Goal: Task Accomplishment & Management: Manage account settings

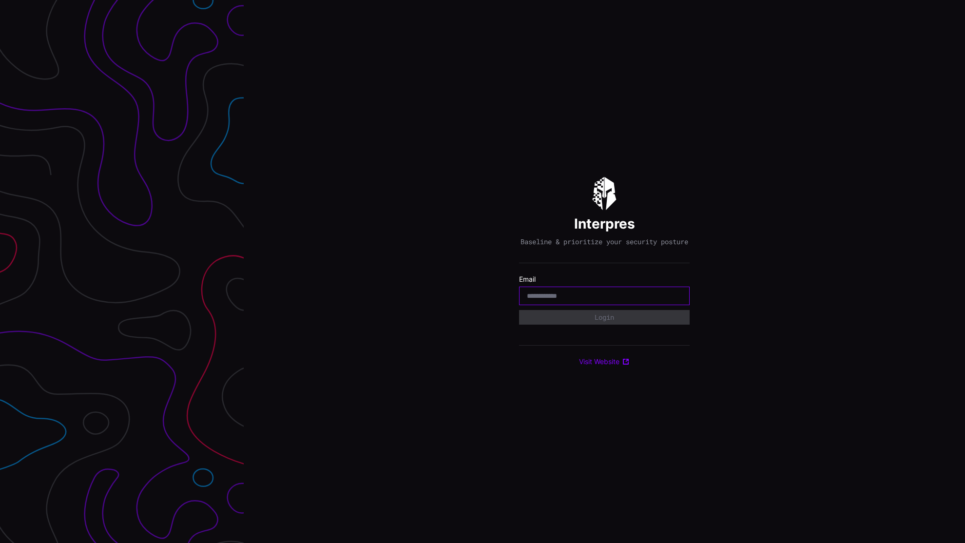
click at [556, 298] on input "email" at bounding box center [604, 295] width 155 height 9
type input "**********"
click at [593, 322] on button "Login" at bounding box center [604, 317] width 169 height 15
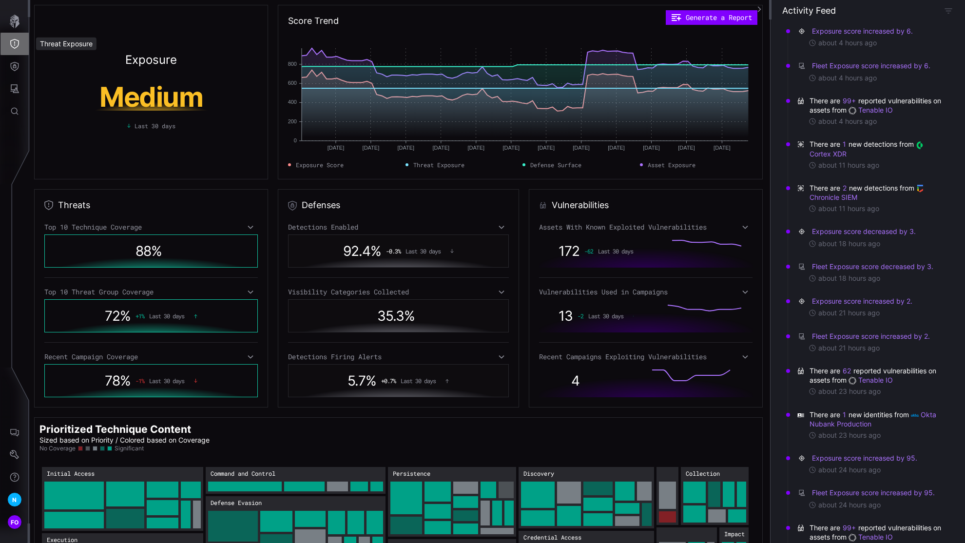
click at [18, 42] on icon "Threat Exposure" at bounding box center [14, 44] width 9 height 10
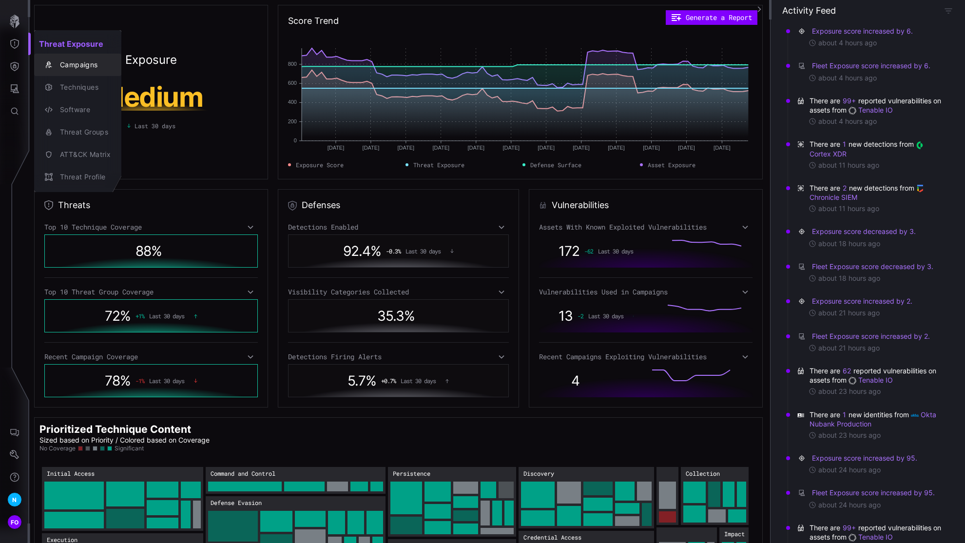
click at [72, 70] on div "Campaigns" at bounding box center [83, 65] width 56 height 12
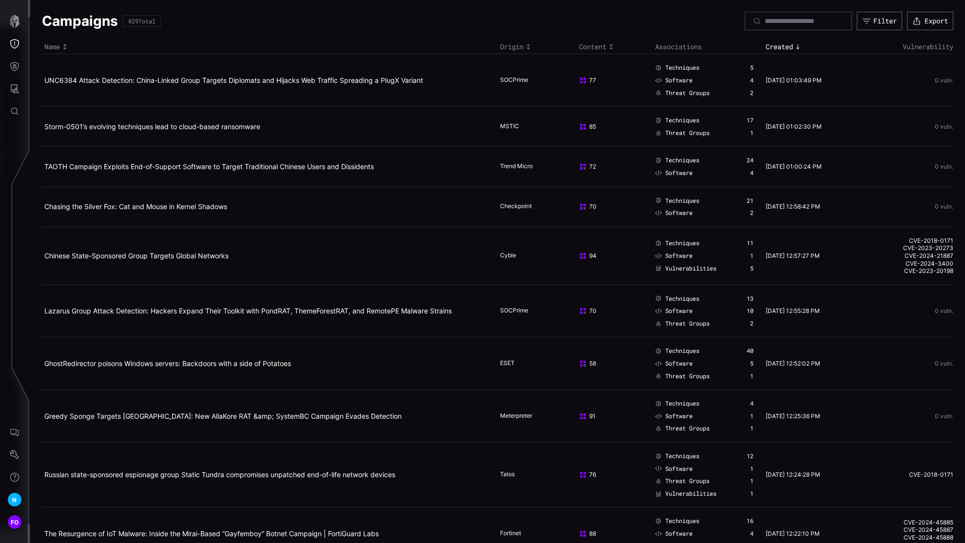
click at [396, 21] on div "Campaigns 829 Total Filter Export" at bounding box center [497, 21] width 911 height 19
click at [230, 28] on div "Campaigns 829 Total Filter Export" at bounding box center [497, 21] width 911 height 19
click at [176, 19] on div "Campaigns 829 Total Filter Export" at bounding box center [497, 21] width 911 height 19
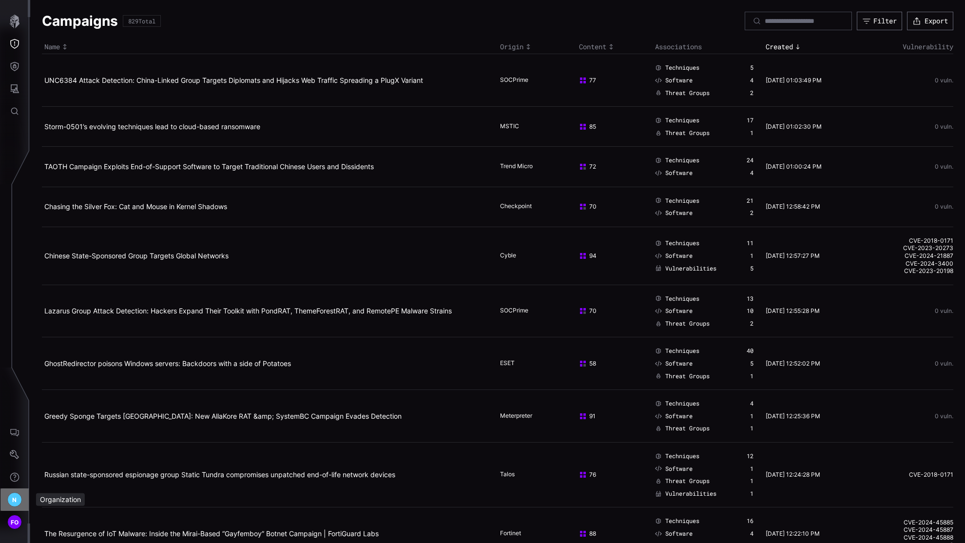
click at [15, 499] on span "N" at bounding box center [14, 500] width 4 height 10
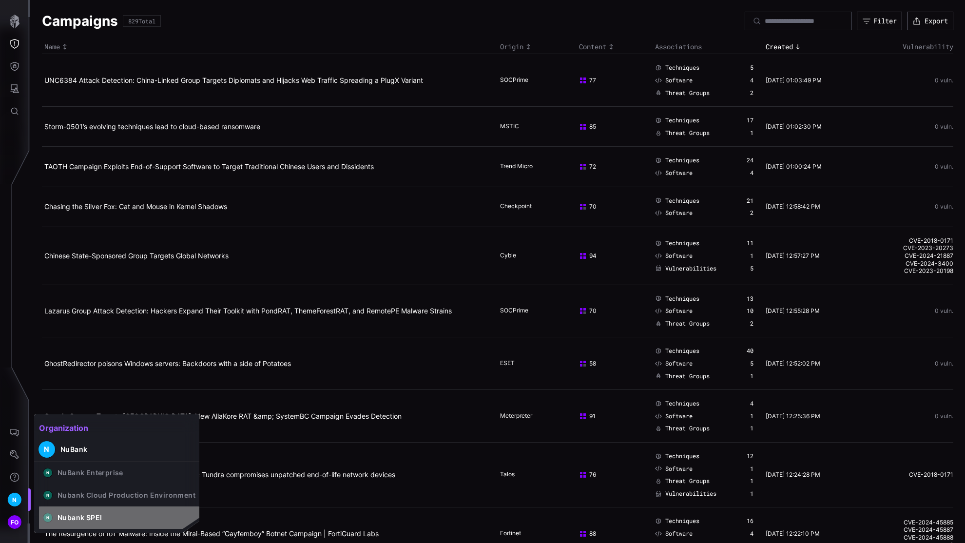
click at [121, 512] on button "N Nubank SPEI" at bounding box center [119, 517] width 160 height 22
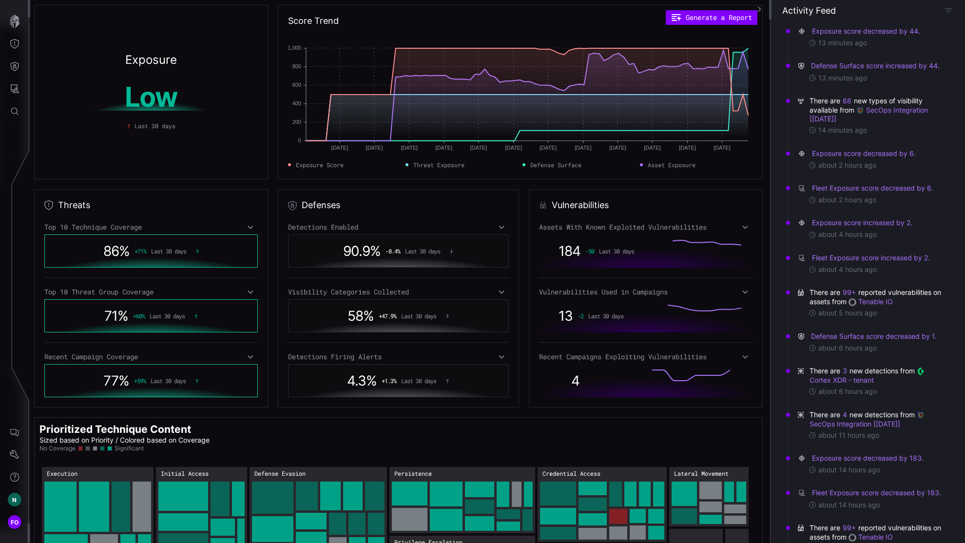
click at [742, 357] on icon at bounding box center [745, 357] width 7 height 8
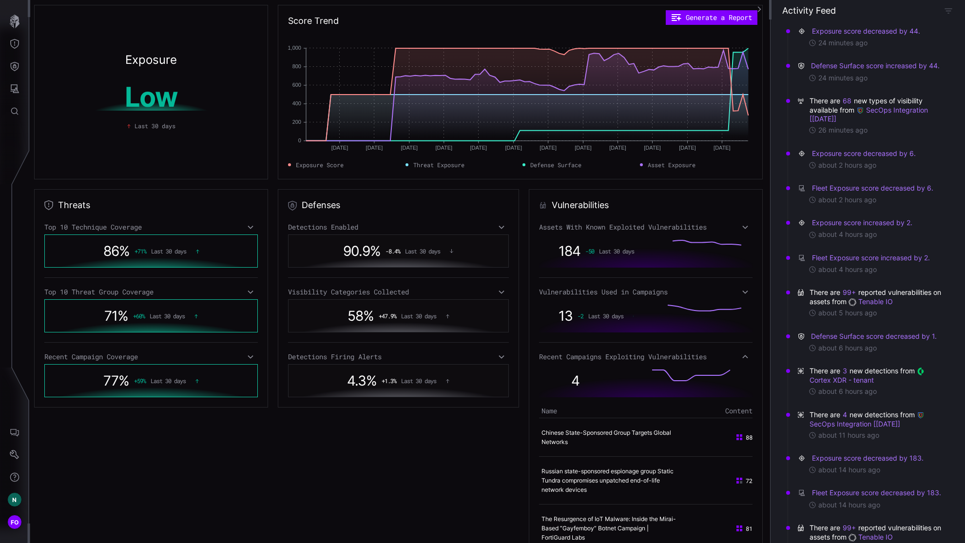
click at [742, 228] on icon at bounding box center [745, 227] width 7 height 8
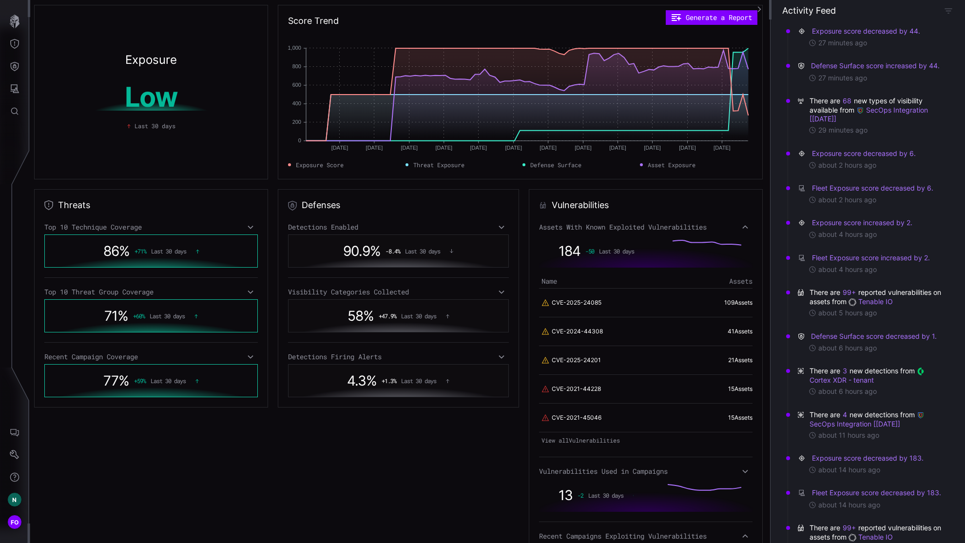
click at [349, 478] on div "Defenses Detections Enabled 90.9 % -8.4 % Last 30 days Visibility Categories Co…" at bounding box center [398, 515] width 241 height 653
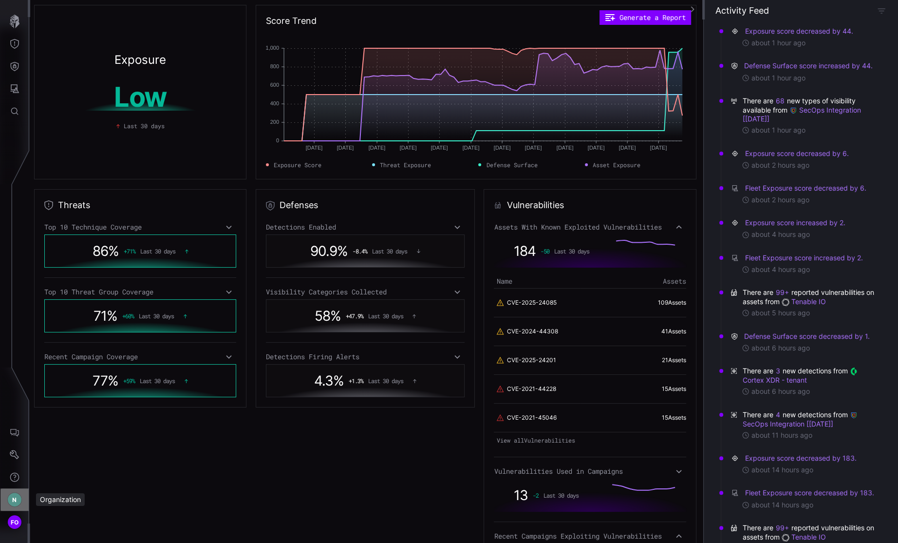
click at [18, 499] on div "N" at bounding box center [14, 499] width 15 height 15
